Goal: Information Seeking & Learning: Learn about a topic

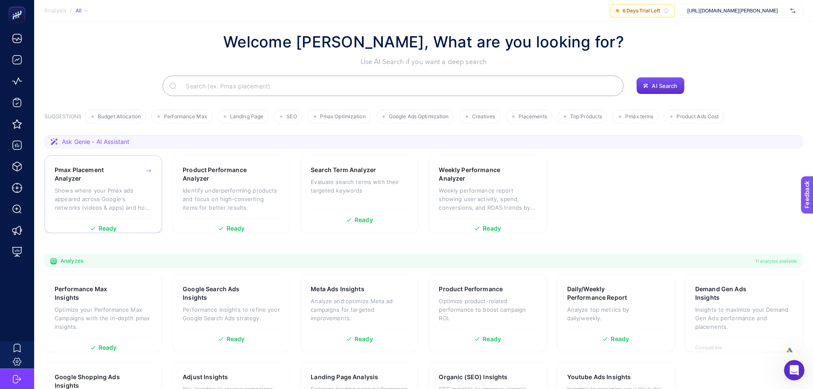
scroll to position [14, 0]
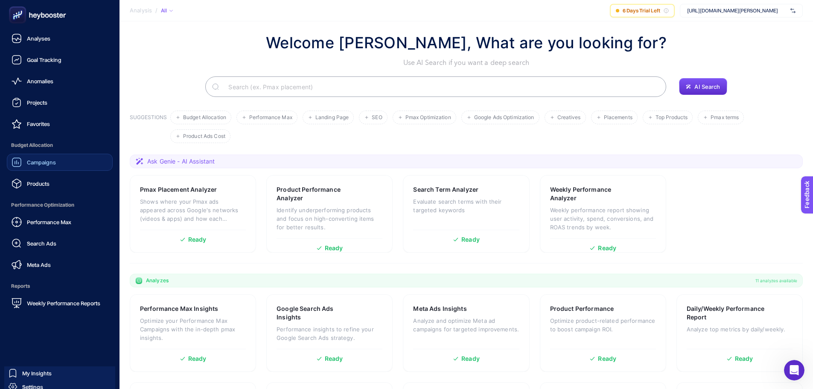
click at [49, 164] on span "Campaigns" at bounding box center [41, 162] width 29 height 7
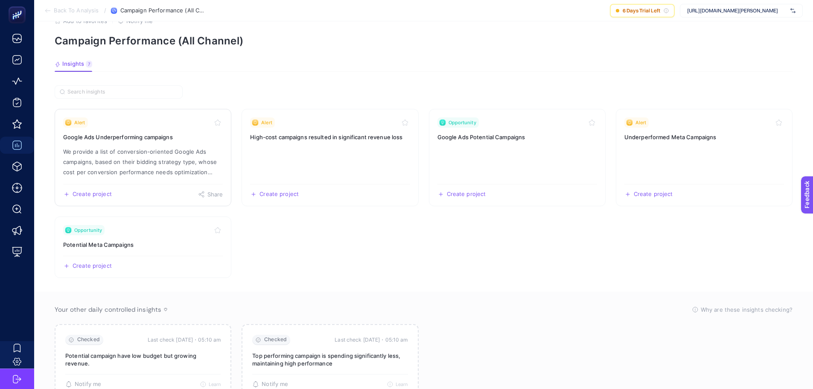
scroll to position [61, 0]
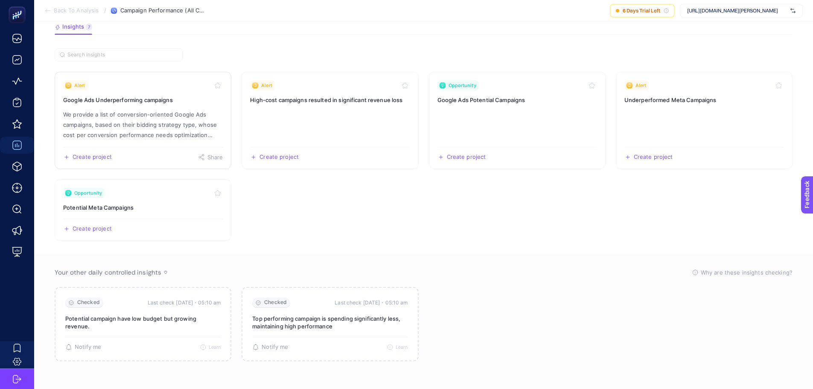
click at [142, 130] on p "We provide a list of conversion-oriented Google Ads campaigns, based on their b…" at bounding box center [143, 124] width 160 height 31
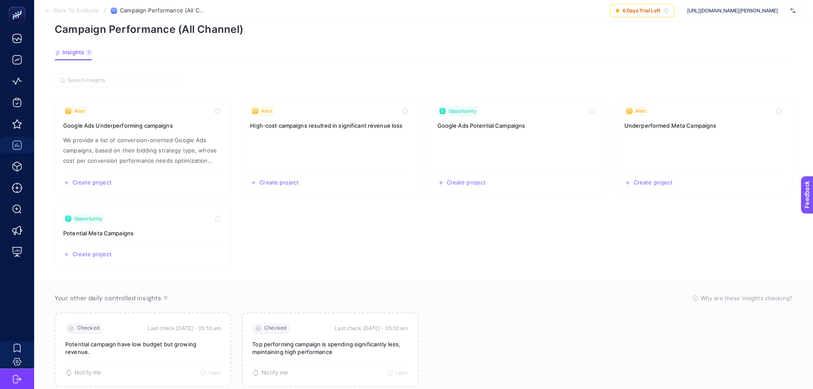
scroll to position [61, 0]
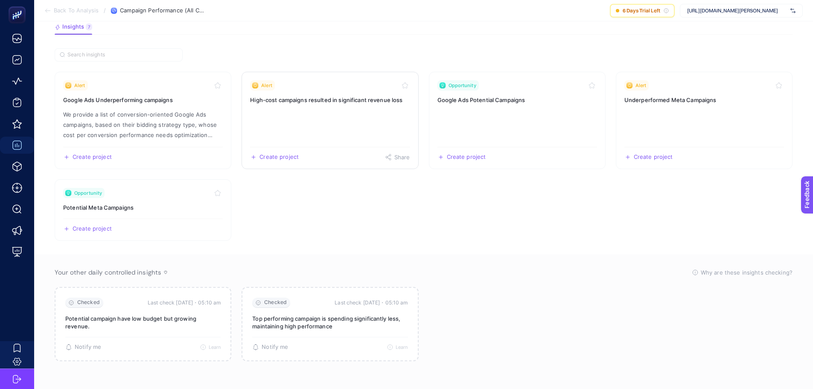
click at [307, 103] on h3 "High-cost campaigns resulted in significant revenue loss" at bounding box center [330, 100] width 160 height 9
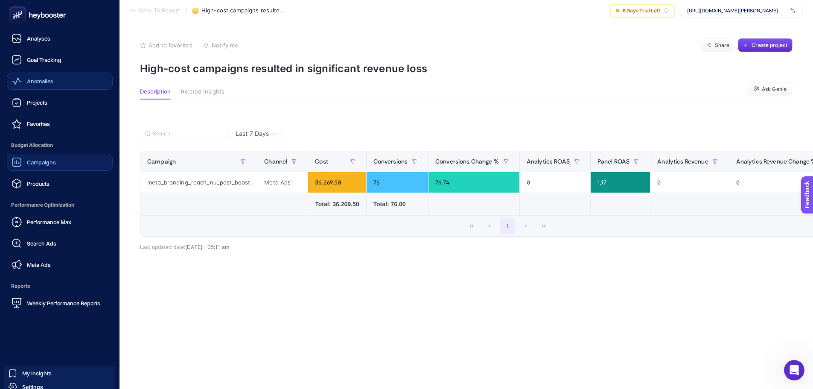
click at [30, 78] on span "Anomalies" at bounding box center [40, 81] width 26 height 7
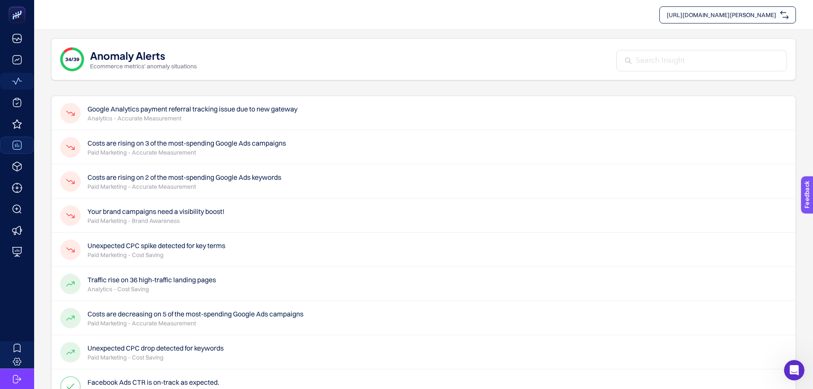
click at [256, 118] on p "Analytics - Accurate Measurement" at bounding box center [192, 118] width 210 height 9
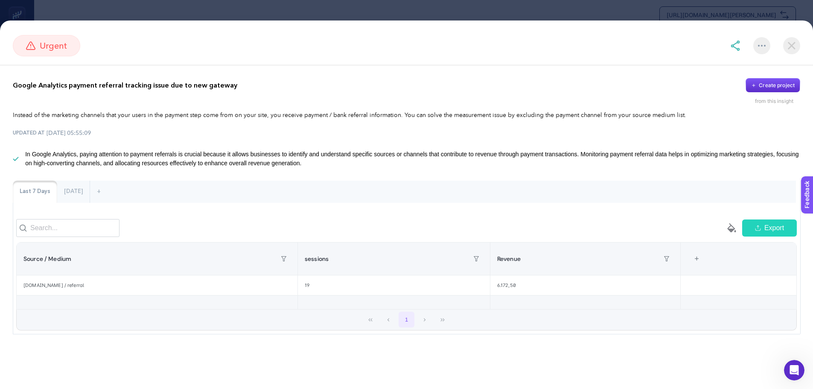
scroll to position [46, 0]
drag, startPoint x: 47, startPoint y: 291, endPoint x: 85, endPoint y: 293, distance: 38.4
click at [85, 293] on div "[DOMAIN_NAME] / referral" at bounding box center [157, 285] width 281 height 20
click at [86, 293] on div "[DOMAIN_NAME] / referral" at bounding box center [157, 285] width 281 height 20
drag, startPoint x: 386, startPoint y: 299, endPoint x: 545, endPoint y: 308, distance: 159.4
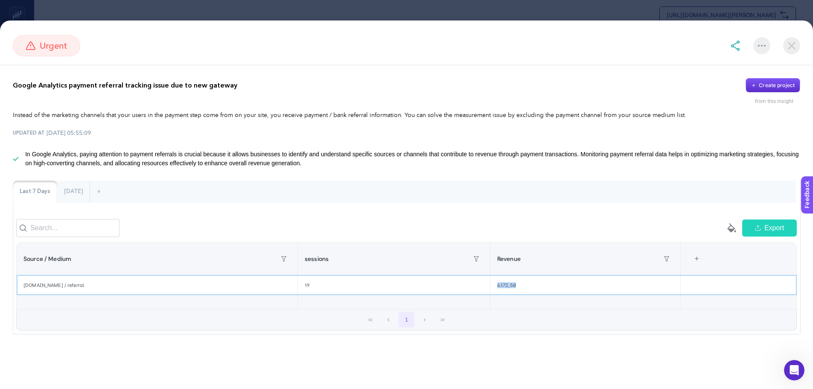
click at [538, 308] on table "Source / Medium sessions Revenue 3 items selected + [DOMAIN_NAME] / referral 19…" at bounding box center [406, 275] width 780 height 67
click at [549, 291] on div "6.172,50" at bounding box center [585, 285] width 190 height 20
drag, startPoint x: 15, startPoint y: 80, endPoint x: 216, endPoint y: 96, distance: 201.5
click at [205, 88] on p "Google Analytics payment referral tracking issue due to new gateway" at bounding box center [125, 85] width 224 height 10
click at [226, 103] on div "Google Analytics payment referral tracking issue due to new gateway Create proj…" at bounding box center [406, 91] width 787 height 26
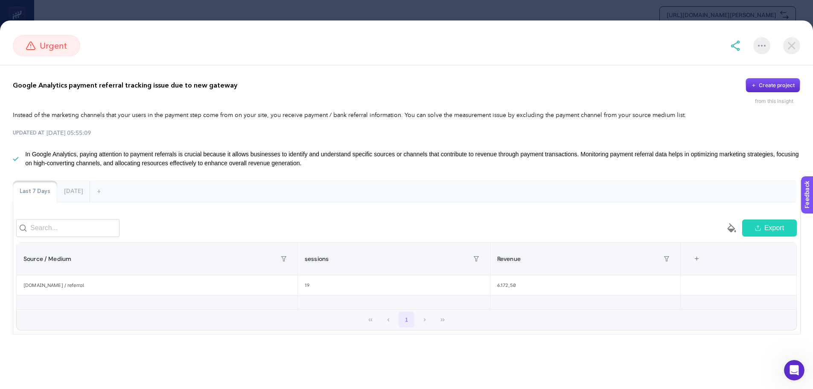
click at [109, 164] on p "In Google Analytics, paying attention to payment referrals is crucial because i…" at bounding box center [412, 159] width 775 height 18
click at [71, 180] on div "Google Analytics payment referral tracking issue due to new gateway Create proj…" at bounding box center [406, 206] width 813 height 282
click at [67, 187] on div "[DATE]" at bounding box center [73, 191] width 32 height 22
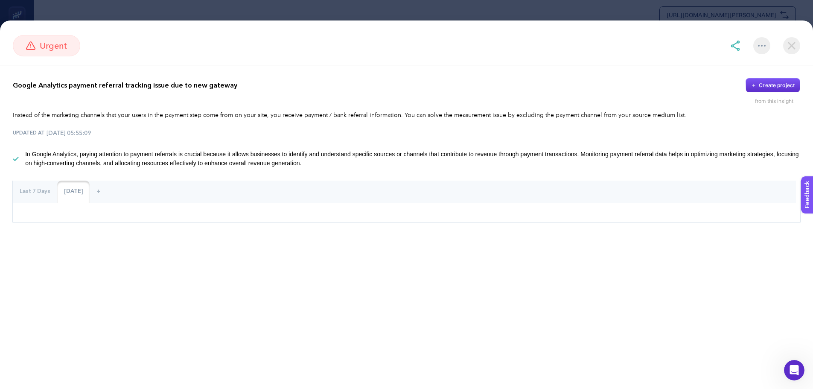
click at [40, 188] on div "Last 7 Days" at bounding box center [35, 191] width 44 height 22
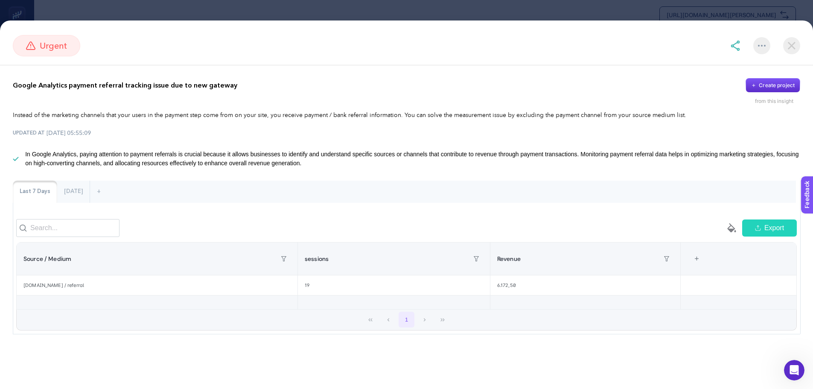
click at [278, 12] on section "urgent Google Analytics payment referral tracking issue due to new gateway Crea…" at bounding box center [406, 194] width 813 height 389
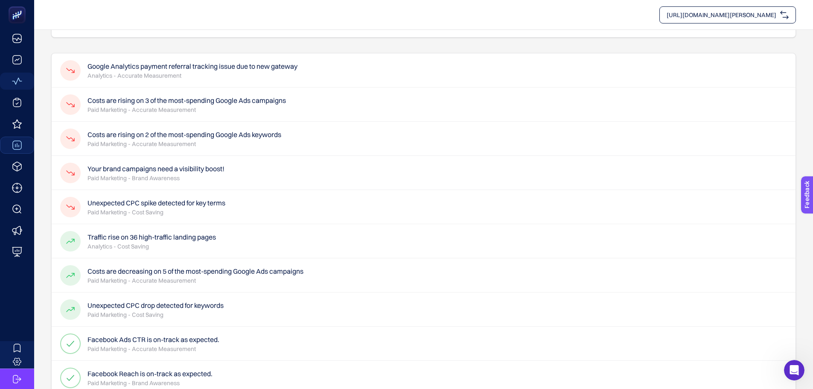
click at [154, 109] on p "Paid Marketing - Accurate Measurement" at bounding box center [186, 109] width 198 height 9
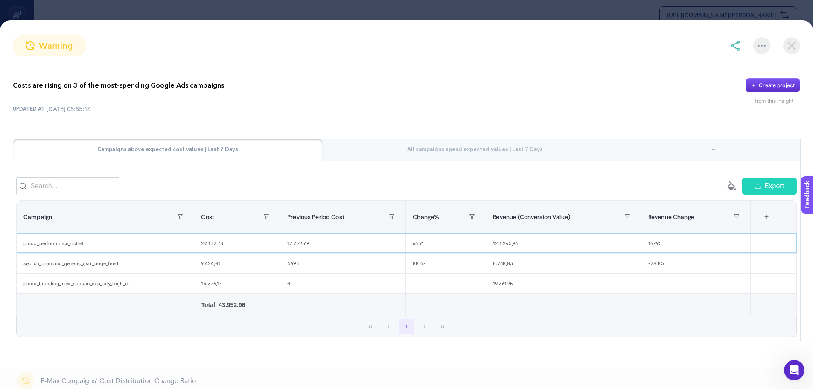
drag, startPoint x: 122, startPoint y: 257, endPoint x: 137, endPoint y: 262, distance: 15.7
click at [134, 253] on div "pmax_performance_outlet" at bounding box center [105, 243] width 177 height 20
click at [134, 271] on div "search_branding_generic_dsa_page_feed" at bounding box center [105, 263] width 177 height 20
click at [138, 286] on div "pmax_branding_new_season_exp_city_high_cr" at bounding box center [105, 283] width 177 height 20
drag, startPoint x: 488, startPoint y: 250, endPoint x: 511, endPoint y: 253, distance: 23.2
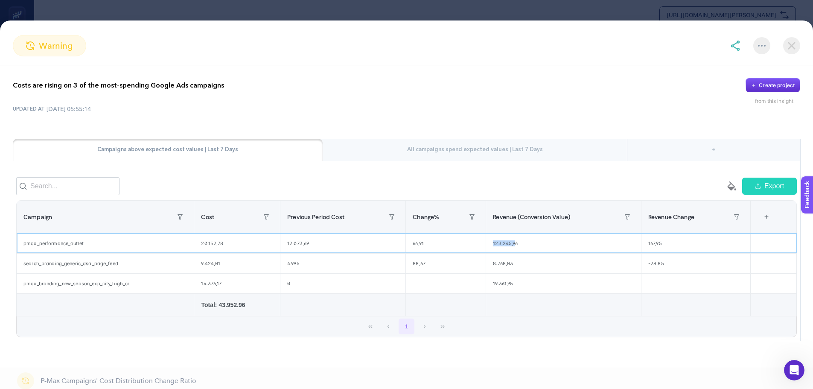
click at [511, 253] on div "123.245,96" at bounding box center [563, 243] width 155 height 20
click at [383, 13] on section "warning Costs are rising on 3 of the most-spending Google Ads campaigns Create …" at bounding box center [406, 194] width 813 height 389
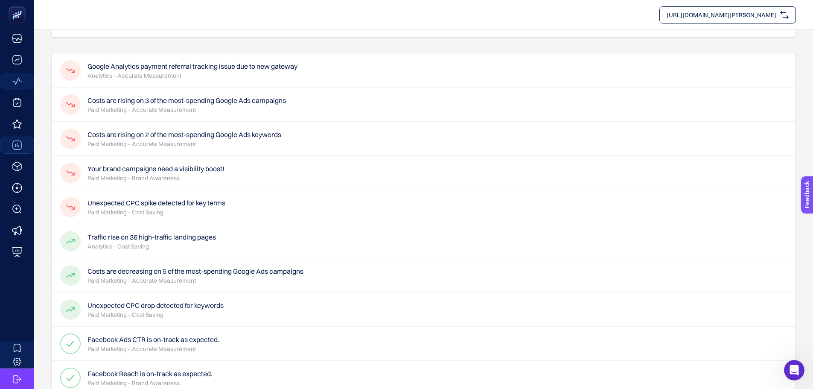
click at [142, 176] on p "Paid Marketing - Brand Awareness" at bounding box center [155, 178] width 137 height 9
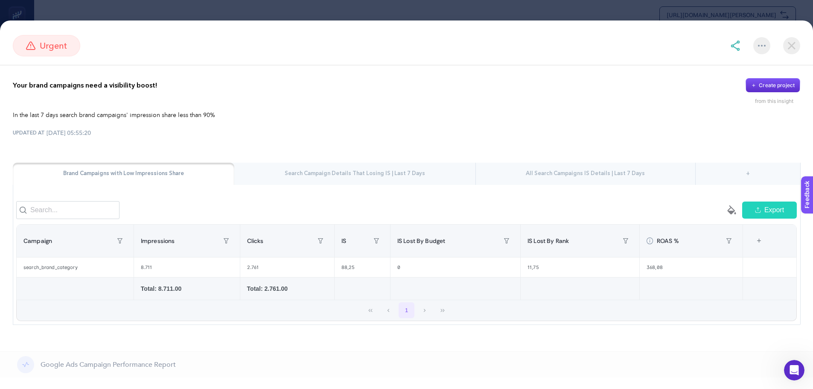
scroll to position [9, 0]
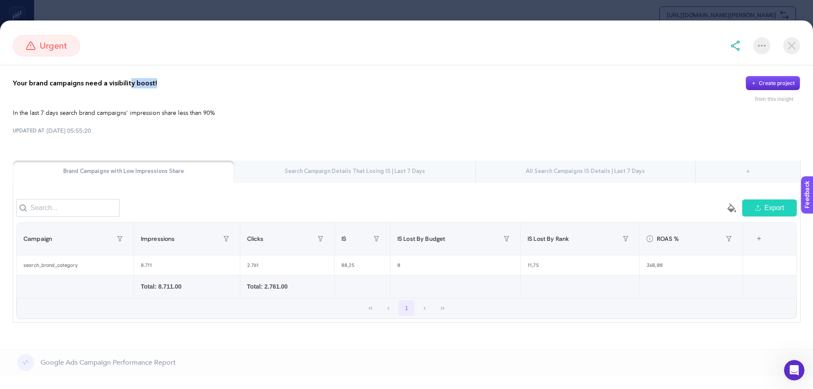
drag, startPoint x: 134, startPoint y: 79, endPoint x: 200, endPoint y: 104, distance: 71.2
click at [169, 82] on div "Your brand campaigns need a visibility boost! Create project" at bounding box center [406, 83] width 787 height 15
drag, startPoint x: 220, startPoint y: 122, endPoint x: 247, endPoint y: 159, distance: 46.1
click at [221, 126] on div "UPDATED AT [DATE] 05:55:20" at bounding box center [406, 130] width 787 height 9
drag, startPoint x: 639, startPoint y: 268, endPoint x: 657, endPoint y: 265, distance: 18.1
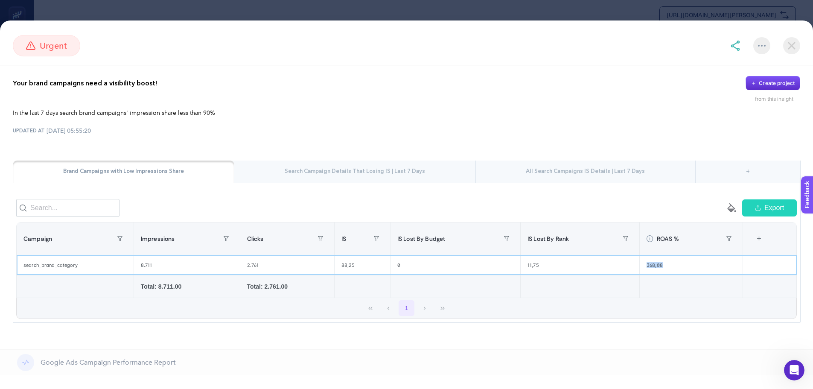
click at [657, 265] on div "368,08" at bounding box center [691, 265] width 103 height 20
drag, startPoint x: 138, startPoint y: 268, endPoint x: 157, endPoint y: 268, distance: 19.2
click at [157, 268] on div "8.711" at bounding box center [187, 265] width 106 height 20
click at [158, 268] on div "8.711" at bounding box center [187, 265] width 106 height 20
click at [797, 45] on img at bounding box center [791, 45] width 17 height 17
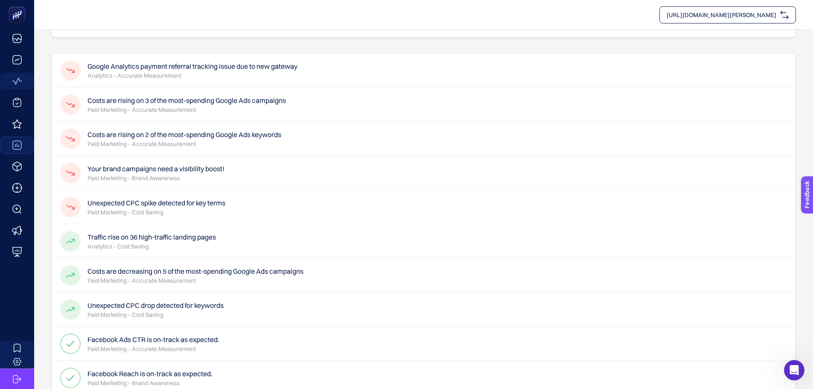
click at [189, 208] on h4 "Unexpected CPC spike detected for key terms" at bounding box center [156, 203] width 138 height 10
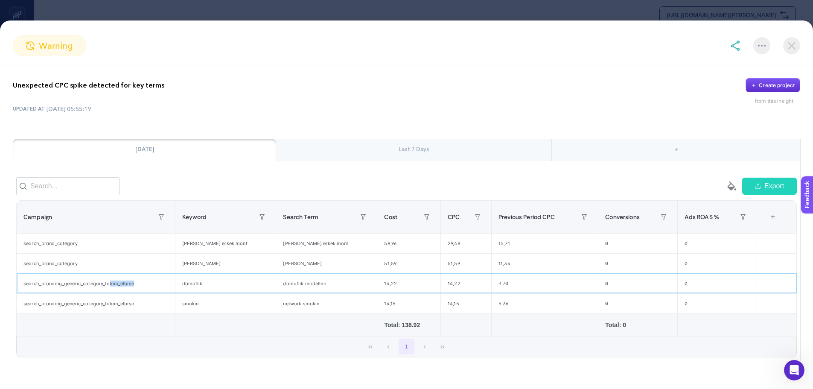
drag, startPoint x: 110, startPoint y: 290, endPoint x: 150, endPoint y: 292, distance: 39.7
click at [143, 292] on div "search_branding_generic_category_takim_elbise" at bounding box center [96, 283] width 158 height 20
click at [165, 292] on div "search_branding_generic_category_takim_elbise" at bounding box center [96, 283] width 158 height 20
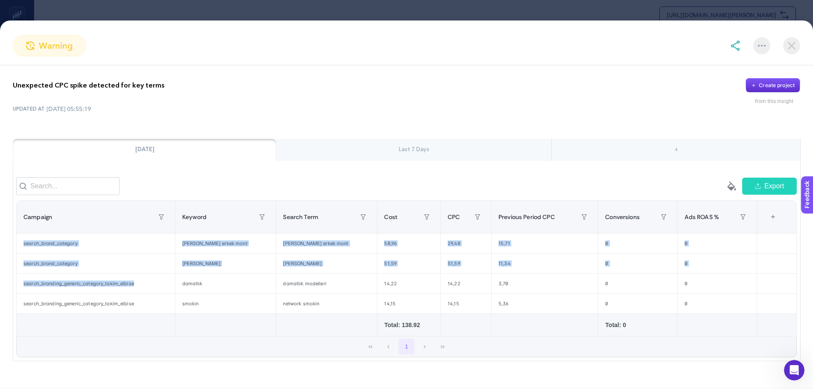
drag, startPoint x: 15, startPoint y: 287, endPoint x: 140, endPoint y: 292, distance: 125.1
click at [140, 292] on div "empty paint-bucket-solid Export Campaign Keyword Search Term Cost CPC Previous …" at bounding box center [406, 267] width 787 height 187
click at [140, 292] on div "search_branding_generic_category_takim_elbise" at bounding box center [96, 283] width 158 height 20
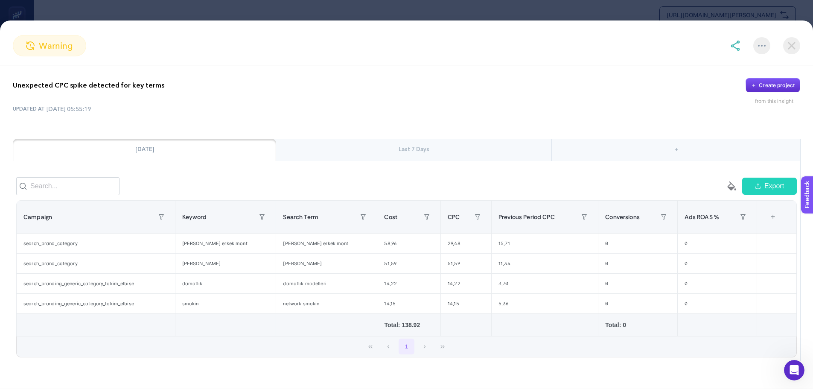
drag, startPoint x: 308, startPoint y: 24, endPoint x: 308, endPoint y: 17, distance: 7.7
click at [308, 23] on div "warning Unexpected CPC spike detected for key terms Create project from this in…" at bounding box center [406, 204] width 813 height 368
click at [305, 8] on section "warning Unexpected CPC spike detected for key terms Create project from this in…" at bounding box center [406, 194] width 813 height 389
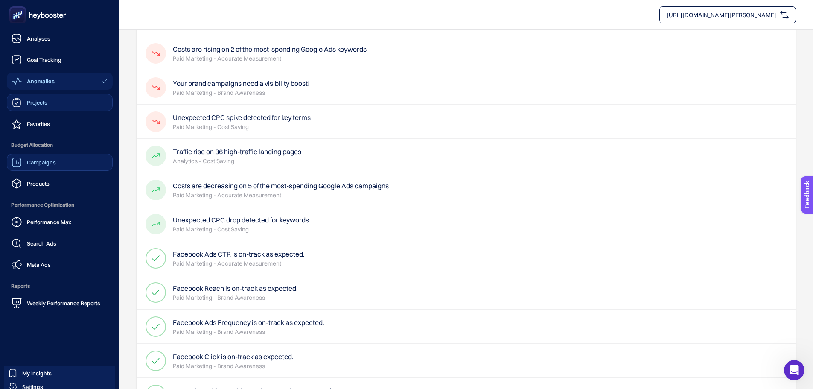
click at [29, 99] on span "Projects" at bounding box center [37, 102] width 20 height 7
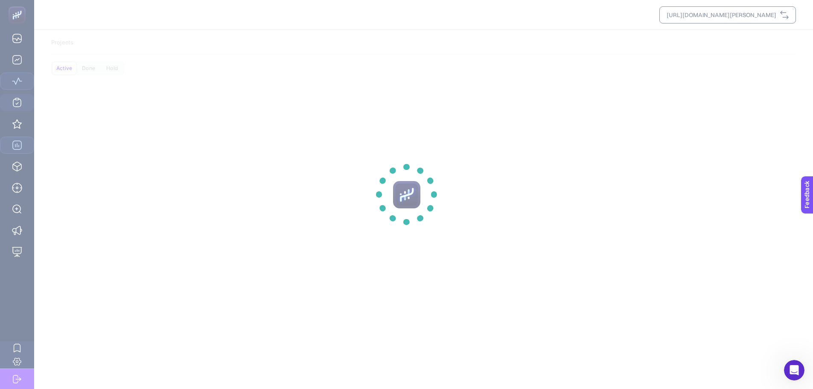
scroll to position [3, 0]
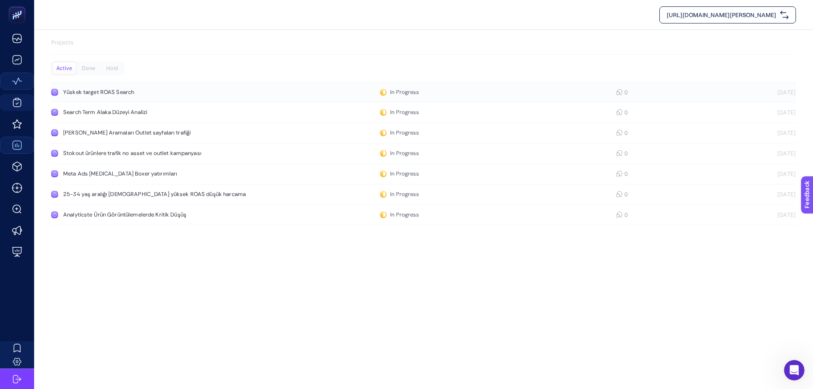
click at [227, 89] on div "Yüskek target ROAS Search" at bounding box center [161, 92] width 197 height 7
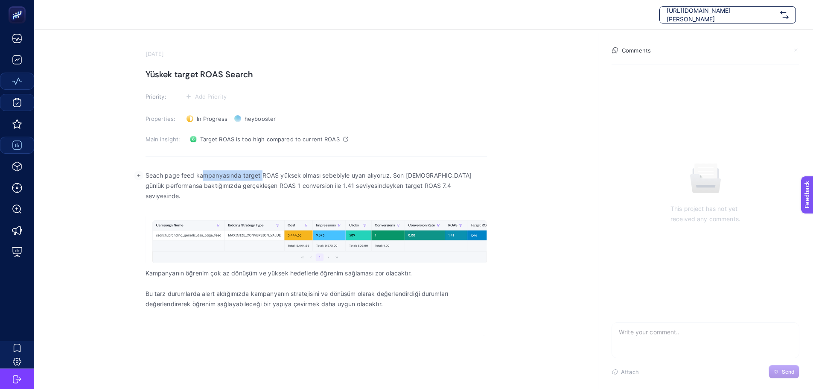
drag, startPoint x: 222, startPoint y: 179, endPoint x: 270, endPoint y: 183, distance: 47.9
click at [264, 180] on p "Seach page feed kampanyasında target ROAS yüksek olması sebebiyle uyarı alıyoru…" at bounding box center [315, 185] width 341 height 31
click at [281, 185] on p "Seach page feed kampanyasında target ROAS yüksek olması sebebiyle uyarı alıyoru…" at bounding box center [315, 185] width 341 height 31
drag, startPoint x: 434, startPoint y: 177, endPoint x: 441, endPoint y: 175, distance: 7.6
click at [435, 177] on p "Seach page feed kampanyasında target ROAS yüksek olması sebebiyle uyarı alıyoru…" at bounding box center [315, 185] width 341 height 31
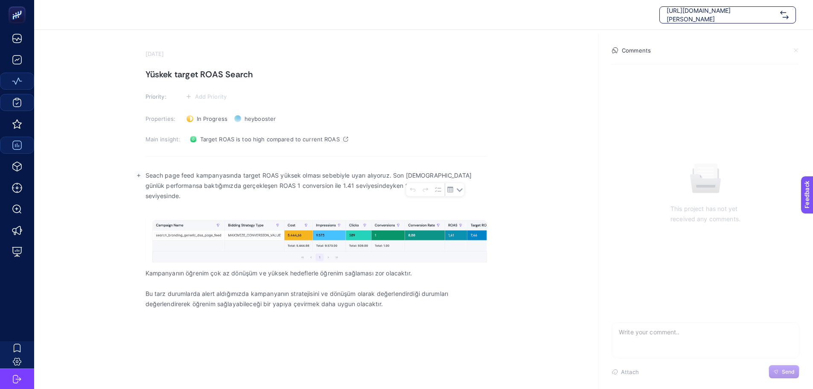
click at [207, 180] on p "Seach page feed kampanyasında target ROAS yüksek olması sebebiyle uyarı alıyoru…" at bounding box center [315, 185] width 341 height 31
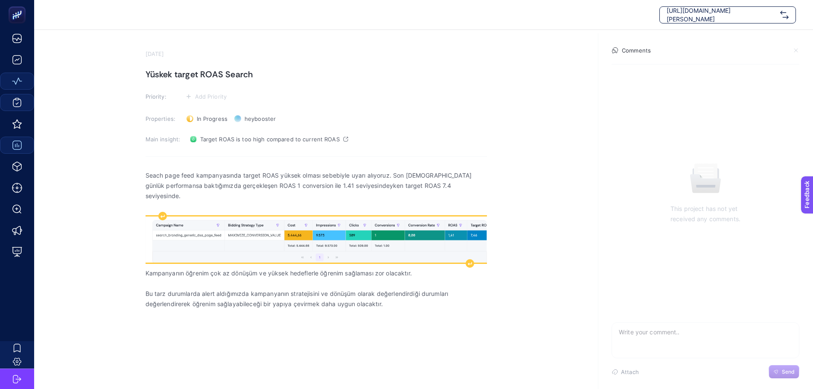
click at [184, 221] on img "Rich Text Editor. Editing area: main" at bounding box center [315, 239] width 341 height 46
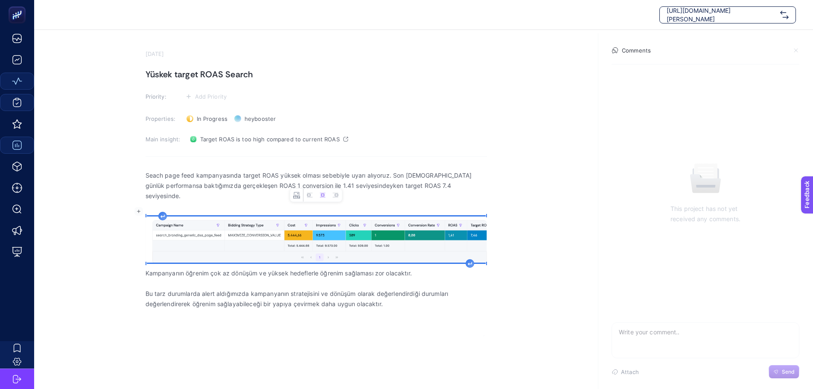
click at [293, 225] on img "Rich Text Editor. Editing area: main" at bounding box center [315, 239] width 341 height 46
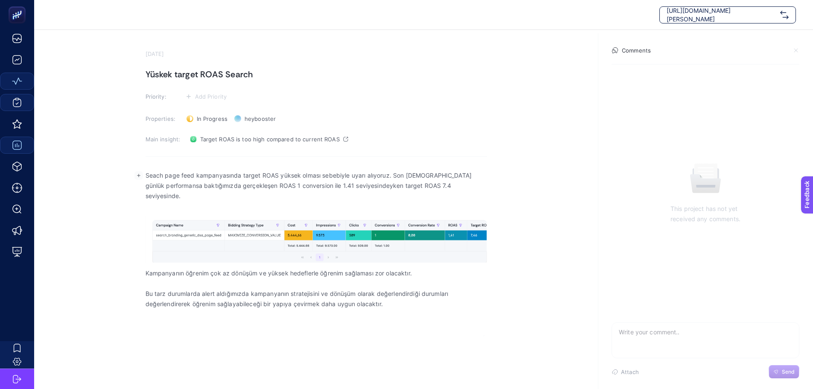
drag, startPoint x: 289, startPoint y: 172, endPoint x: 344, endPoint y: 176, distance: 54.7
click at [293, 172] on p "Seach page feed kampanyasında target ROAS yüksek olması sebebiyle uyarı alıyoru…" at bounding box center [315, 185] width 341 height 31
drag, startPoint x: 404, startPoint y: 177, endPoint x: 451, endPoint y: 172, distance: 47.2
click at [451, 172] on p "Seach page feed kampanyasında target ROAS yüksek olması sebebiyle uyarı alıyoru…" at bounding box center [315, 185] width 341 height 31
click at [132, 166] on section "[DATE] Yüskek target ROAS Search Priority: Add Priority Properties: In Progress…" at bounding box center [423, 182] width 779 height 305
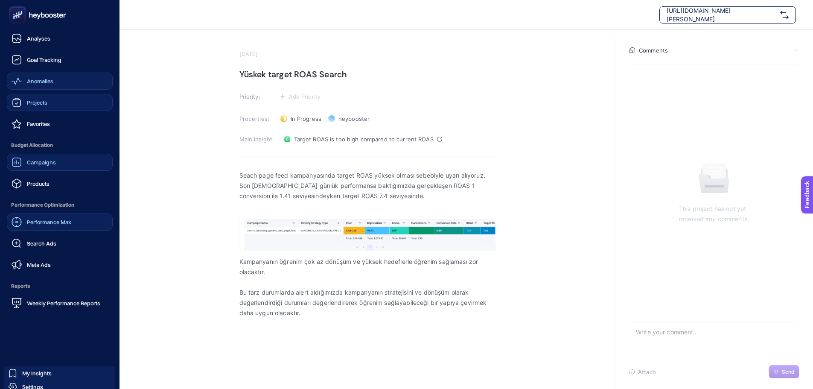
click at [84, 226] on link "Performance Max" at bounding box center [60, 221] width 106 height 17
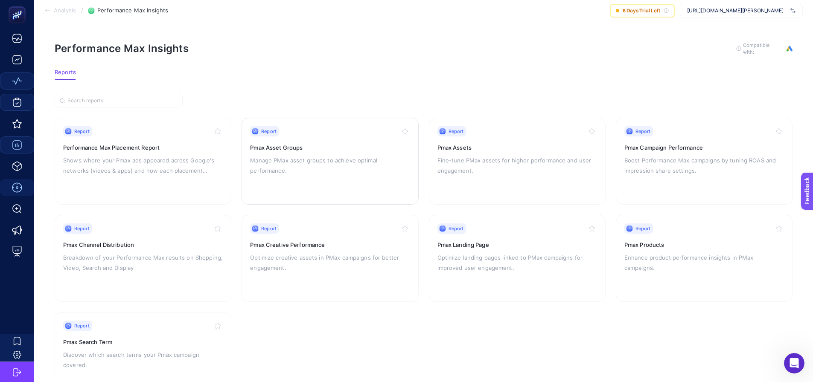
click at [368, 177] on div "Report Pmax Asset Groups Manage PMax asset groups to achieve optimal performanc…" at bounding box center [330, 161] width 160 height 70
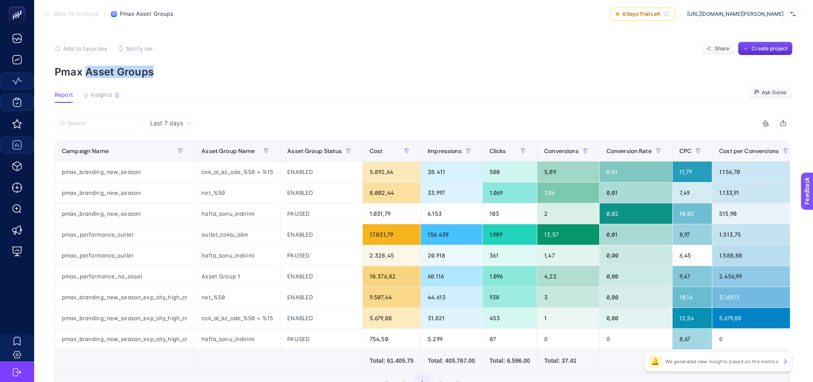
drag, startPoint x: 88, startPoint y: 75, endPoint x: 184, endPoint y: 83, distance: 96.8
click at [173, 72] on p "Pmax Asset Groups" at bounding box center [424, 72] width 738 height 12
drag, startPoint x: 196, startPoint y: 87, endPoint x: 202, endPoint y: 125, distance: 38.4
click at [199, 93] on article "Add to favorites false Notify me Share Create project Pmax Asset Groups Report …" at bounding box center [423, 243] width 779 height 437
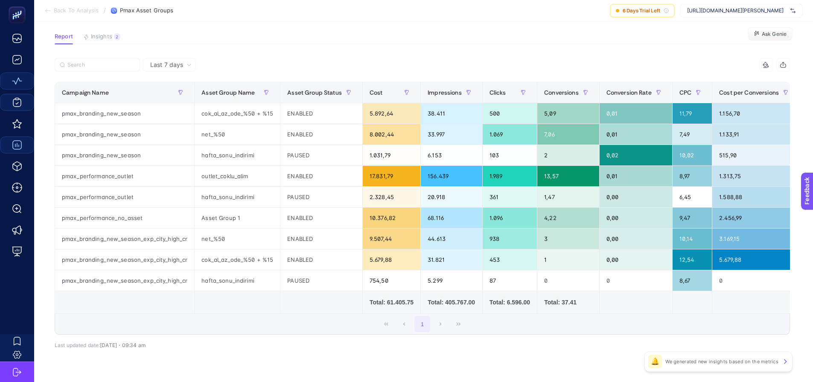
scroll to position [83, 0]
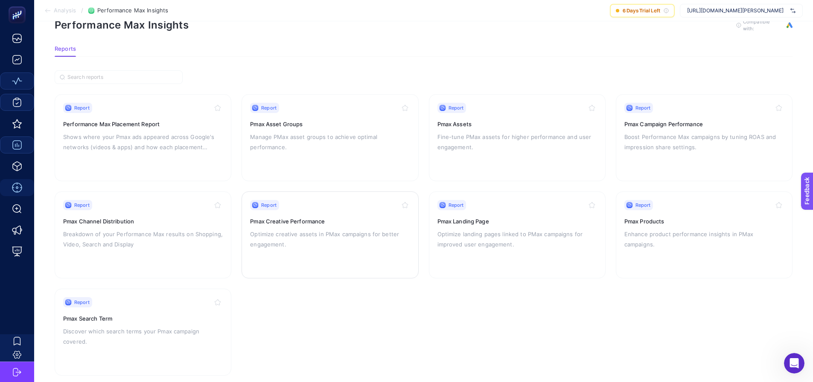
scroll to position [40, 0]
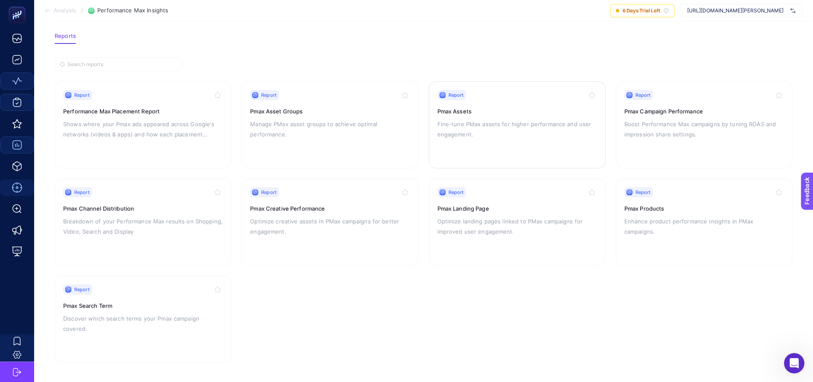
click at [495, 137] on p "Fine-tune PMax assets for higher performance and user engagement." at bounding box center [517, 129] width 160 height 20
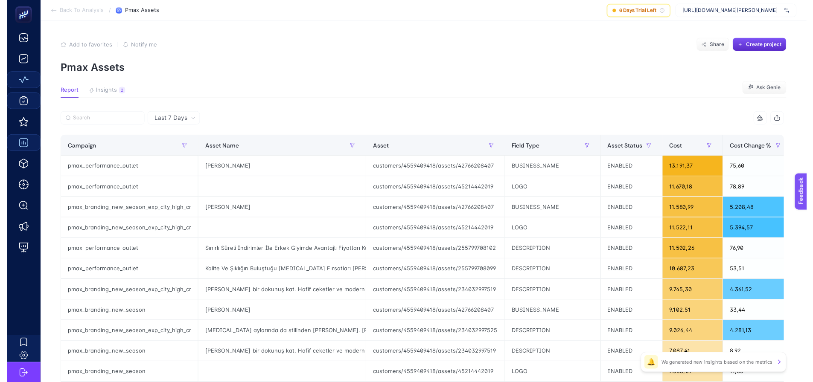
scroll to position [40, 0]
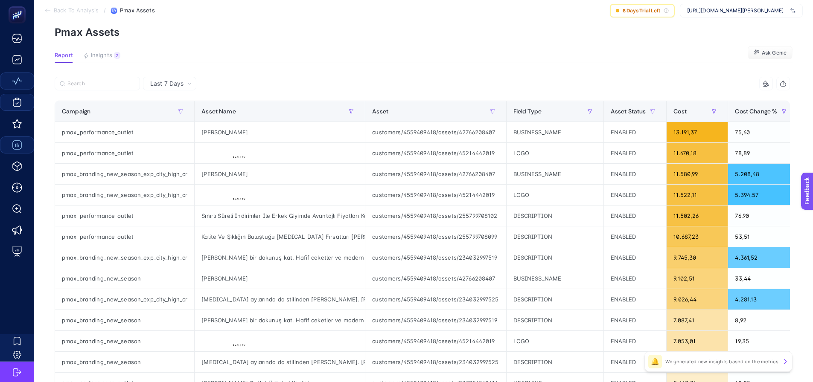
click at [774, 82] on div at bounding box center [766, 83] width 16 height 7
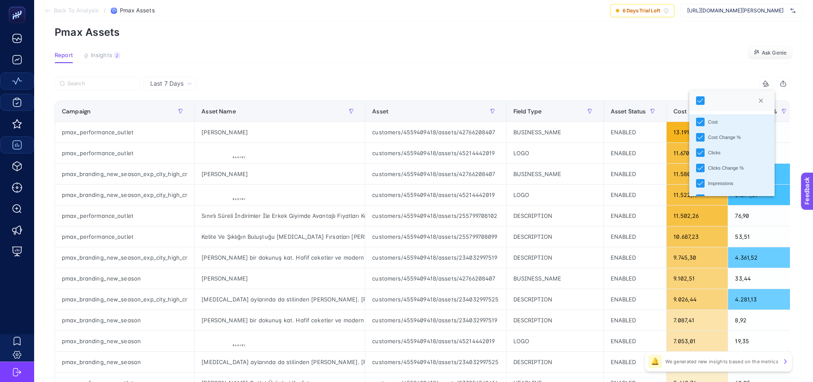
click at [727, 66] on article "Add to favorites false Notify me Share Create project Pmax Assets Report Insigh…" at bounding box center [423, 318] width 779 height 667
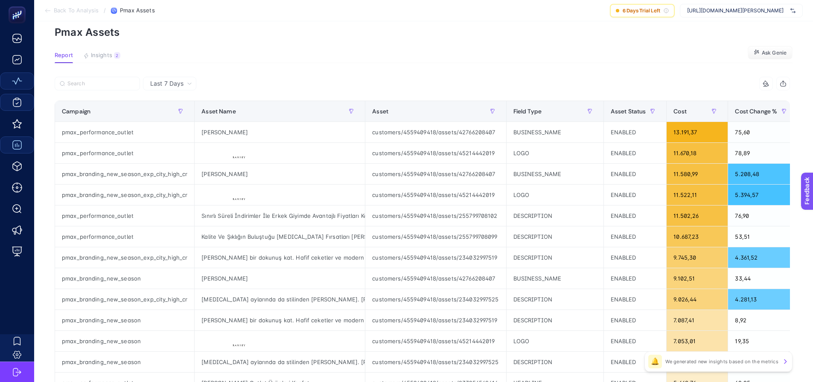
click at [769, 85] on icon at bounding box center [765, 83] width 7 height 7
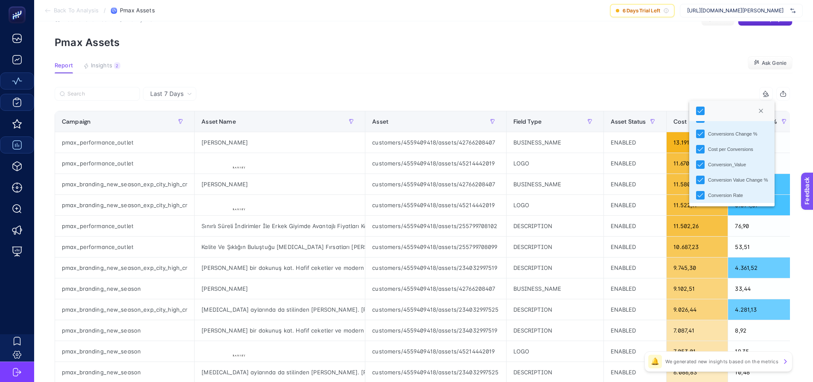
scroll to position [0, 0]
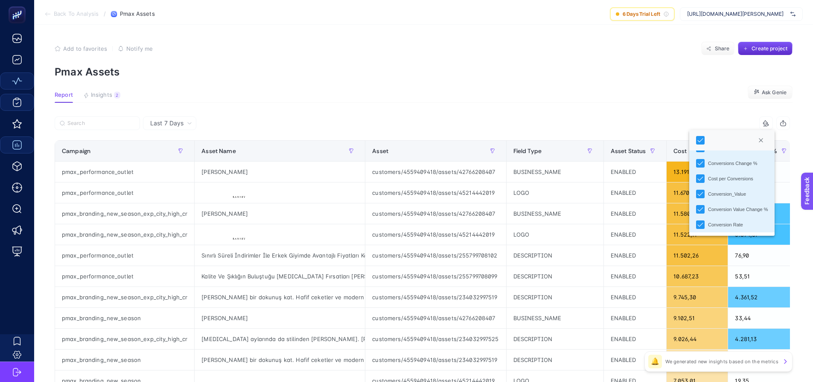
click at [597, 98] on section "Report Insights 2 We generated new insights based on the metrics Ask Genie" at bounding box center [424, 97] width 738 height 11
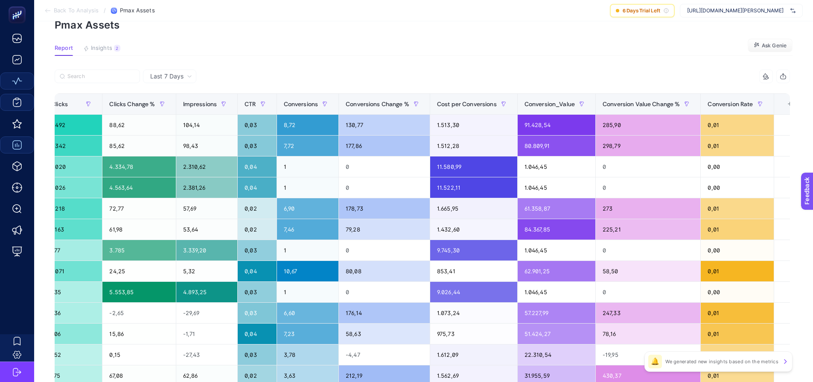
scroll to position [43, 0]
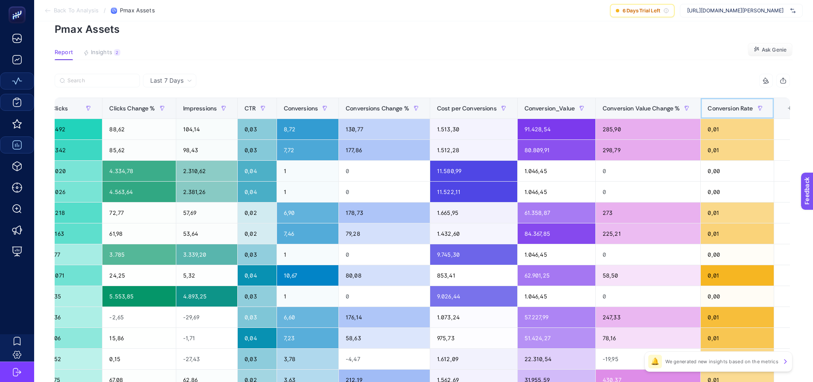
click at [719, 111] on span "Conversion Rate" at bounding box center [729, 108] width 45 height 7
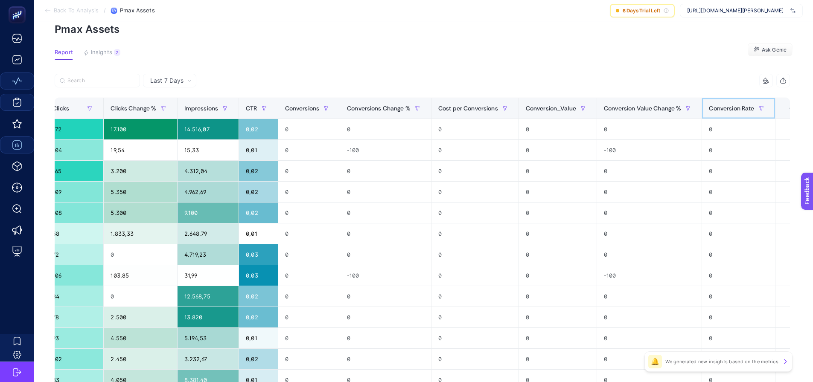
click at [719, 111] on span "Conversion Rate" at bounding box center [731, 108] width 45 height 7
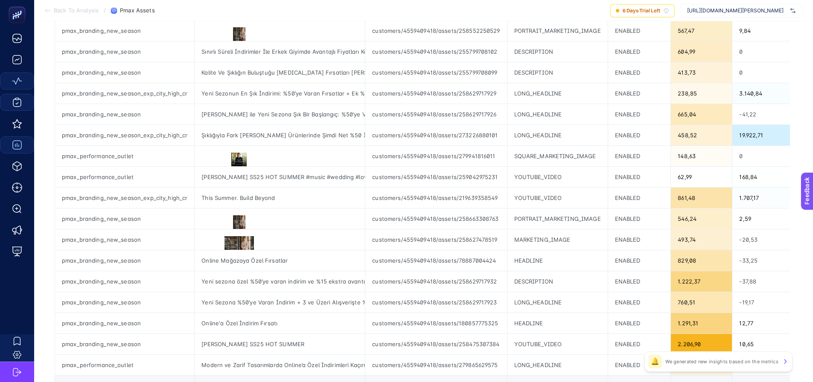
scroll to position [299, 4]
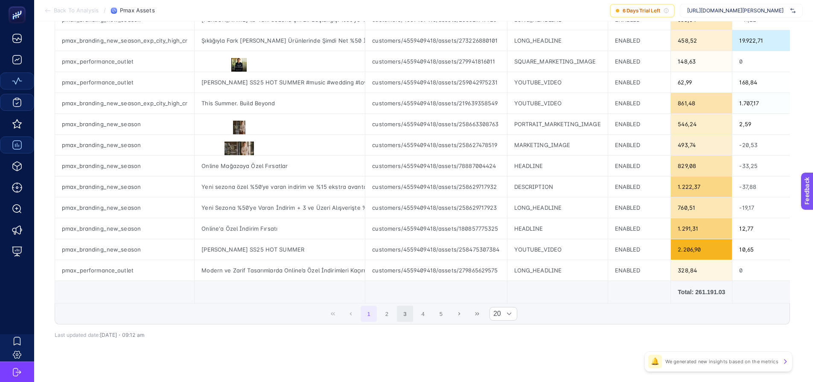
drag, startPoint x: 353, startPoint y: 307, endPoint x: 410, endPoint y: 309, distance: 56.8
click at [496, 309] on div "12 items selected Campaign Asset Name Asset Field Type Asset Status Cost Cost C…" at bounding box center [422, 71] width 735 height 507
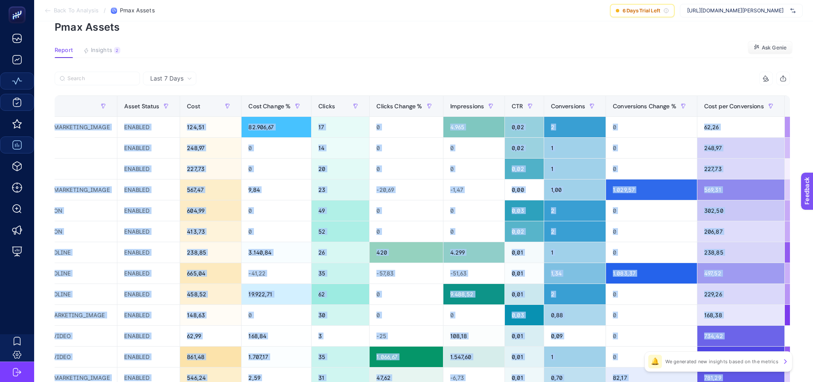
scroll to position [43, 4]
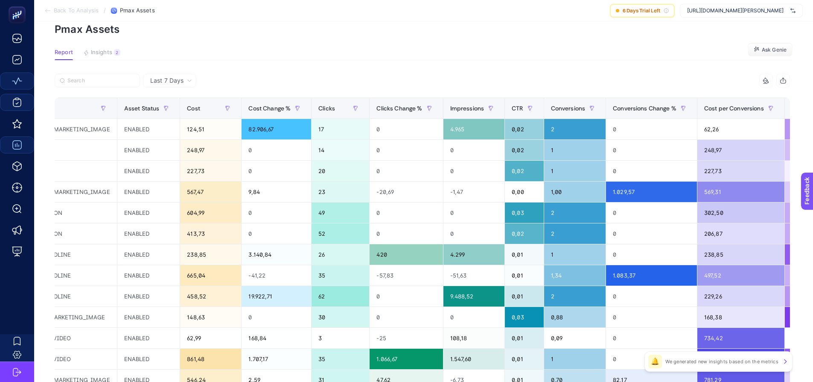
click at [558, 68] on article "Add to favorites false Notify me Share Create project Pmax Assets Report Insigh…" at bounding box center [423, 315] width 779 height 667
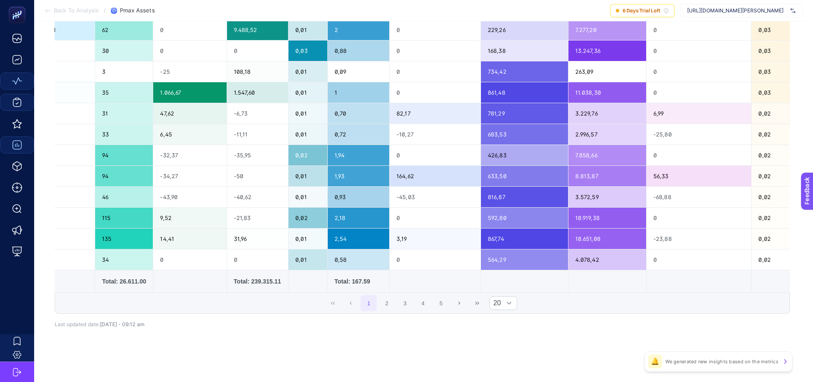
scroll to position [0, 0]
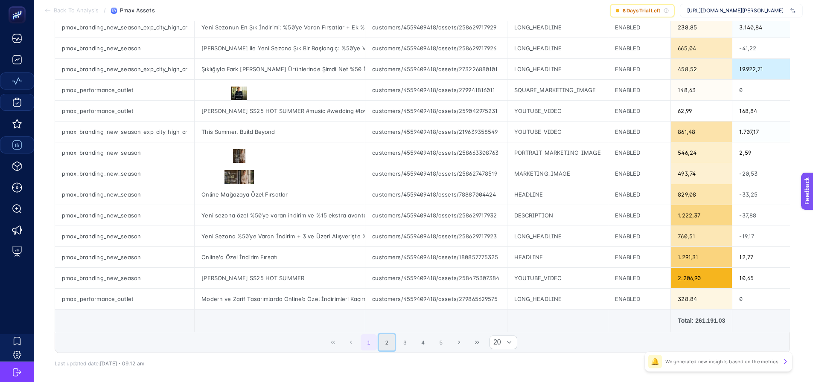
click at [382, 349] on button "2" at bounding box center [387, 342] width 16 height 16
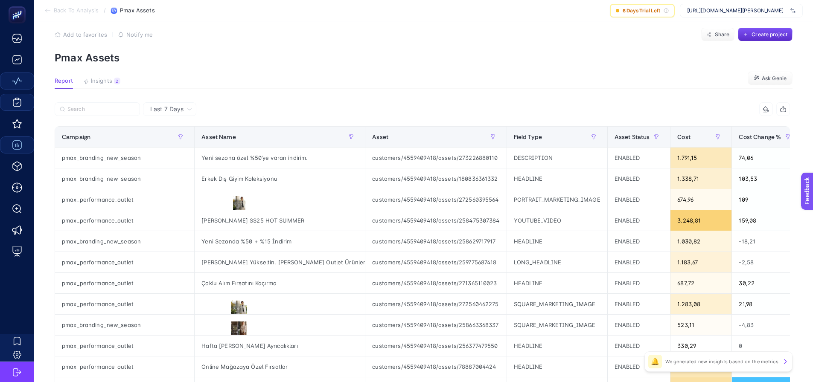
scroll to position [3, 4]
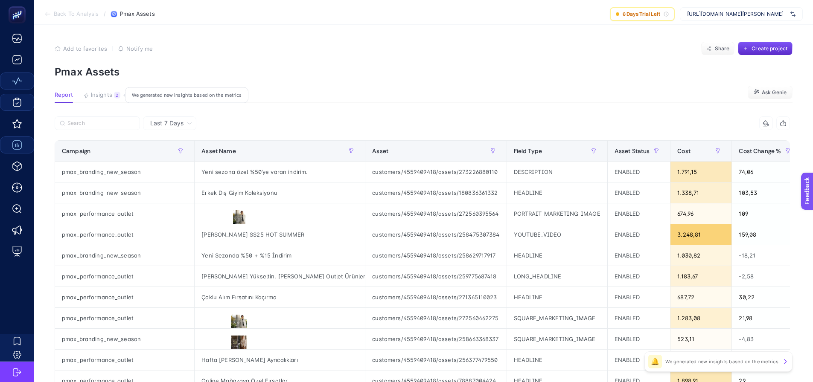
click at [115, 101] on button "Insights 2 We generated new insights based on the metrics" at bounding box center [101, 97] width 37 height 11
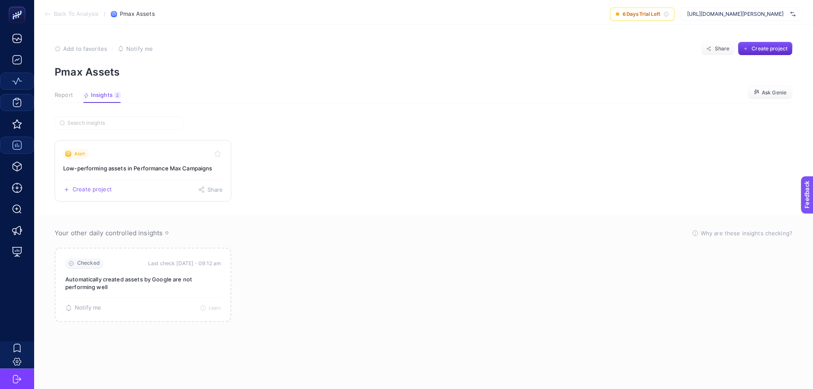
click at [134, 177] on link "Alert Low-performing assets in Performance Max Campaigns Create project Share" at bounding box center [143, 170] width 177 height 61
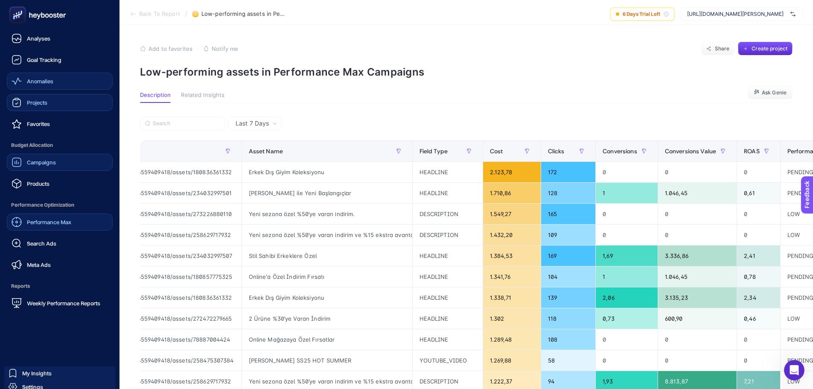
click at [57, 224] on span "Performance Max" at bounding box center [49, 221] width 44 height 7
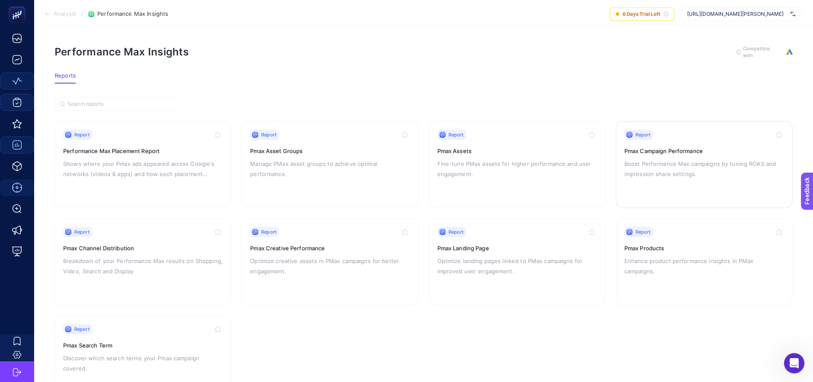
click at [691, 188] on div "Report Pmax Campaign Performance Boost Performance Max campaigns by tuning ROAS…" at bounding box center [704, 165] width 160 height 70
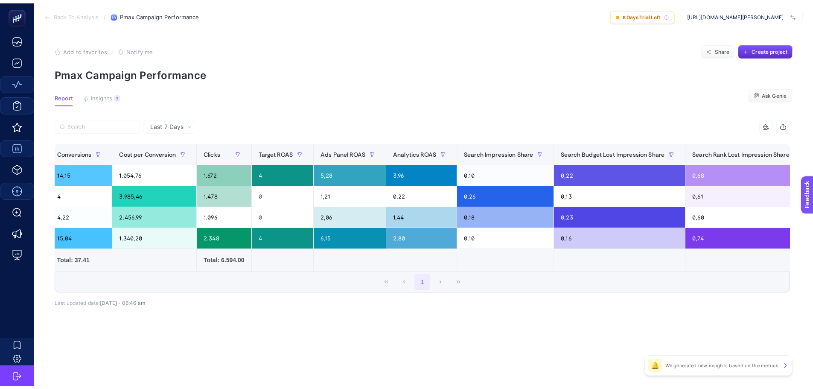
scroll to position [0, 385]
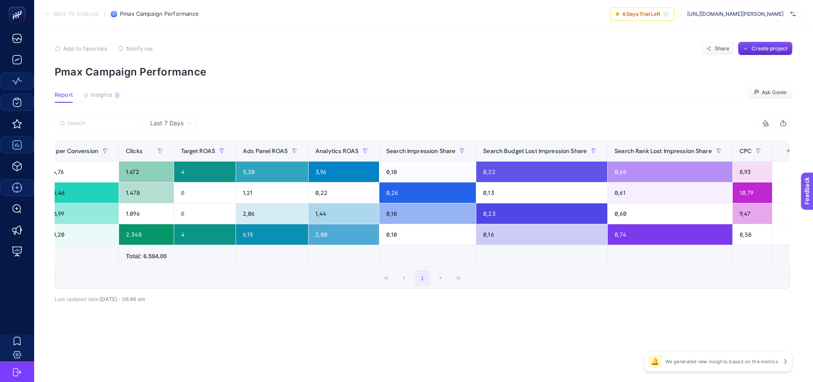
click at [174, 119] on div "Last 7 Days" at bounding box center [169, 123] width 53 height 14
click at [172, 156] on li "Last 30 Days" at bounding box center [169, 156] width 48 height 15
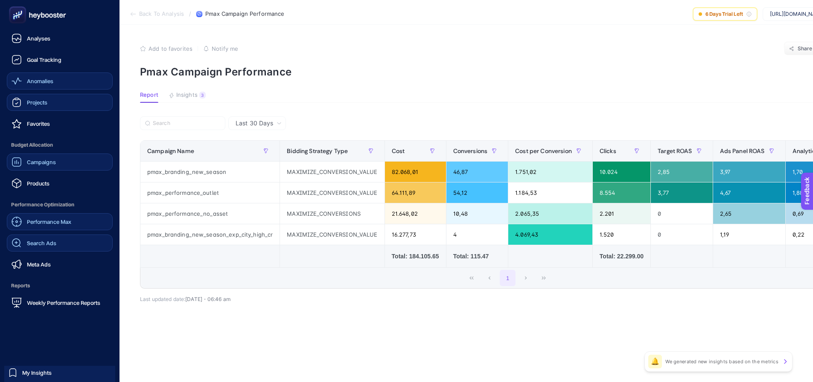
click at [38, 241] on span "Search Ads" at bounding box center [41, 243] width 29 height 7
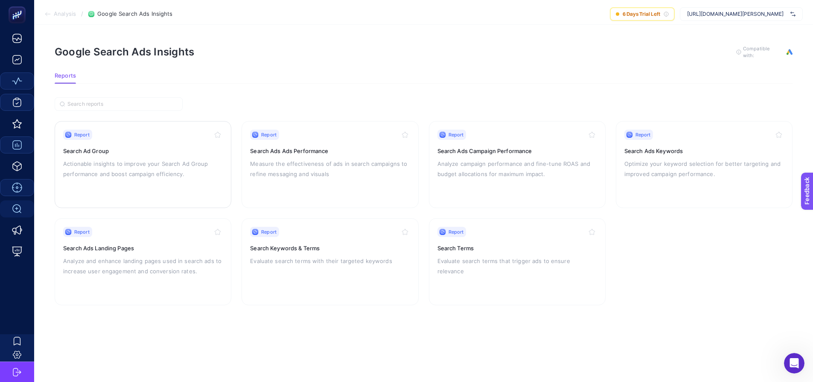
click at [151, 172] on p "Actionable insights to improve your Search Ad Group performance and boost campa…" at bounding box center [143, 169] width 160 height 20
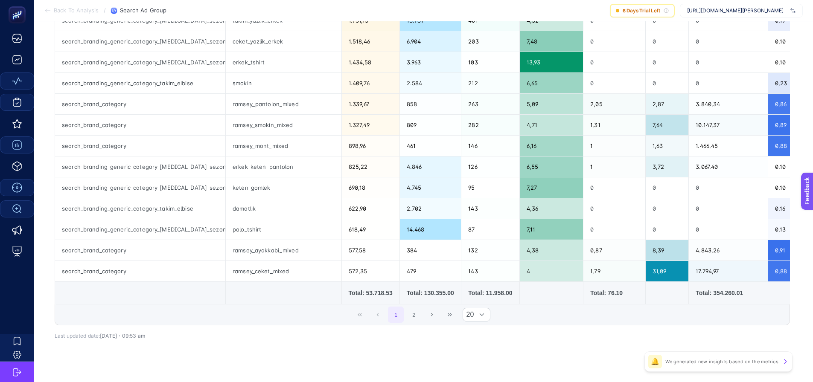
scroll to position [299, 0]
